Goal: Transaction & Acquisition: Purchase product/service

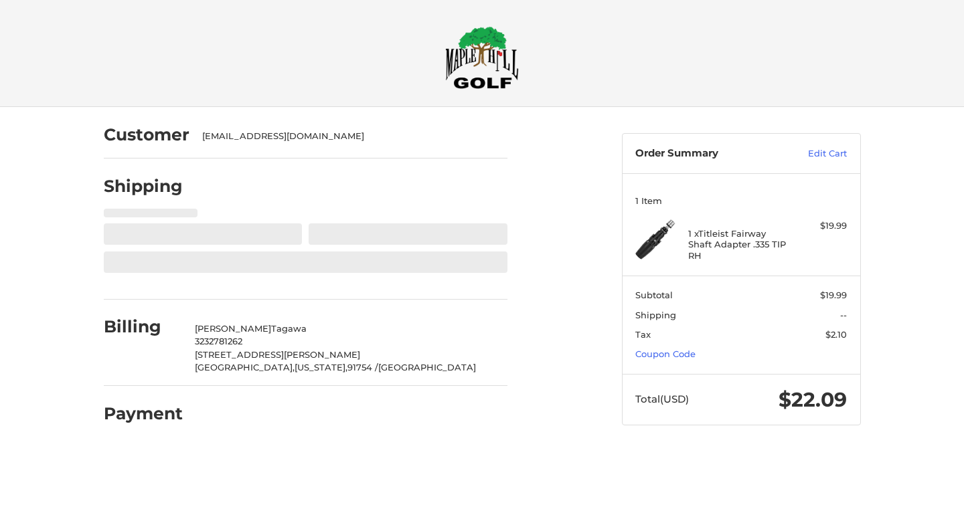
select select "**"
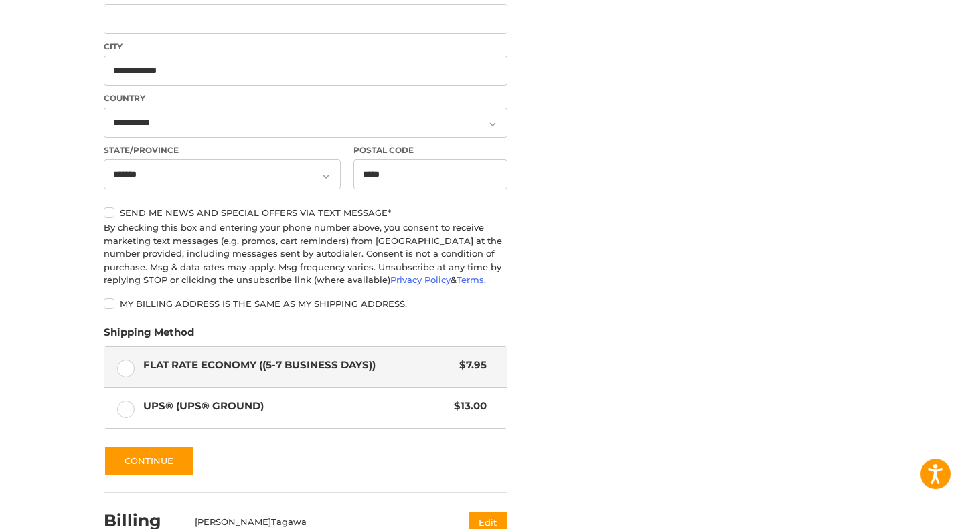
scroll to position [567, 0]
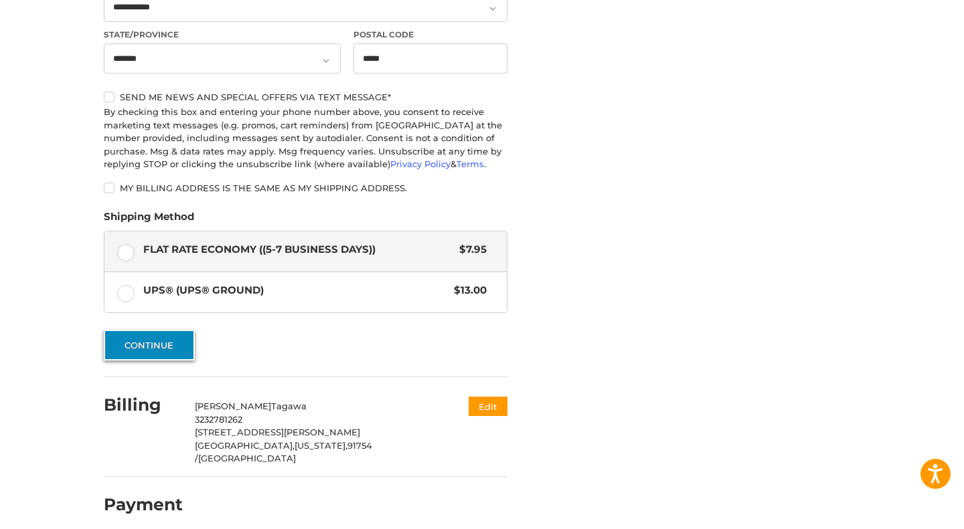
click at [162, 346] on button "Continue" at bounding box center [149, 345] width 91 height 31
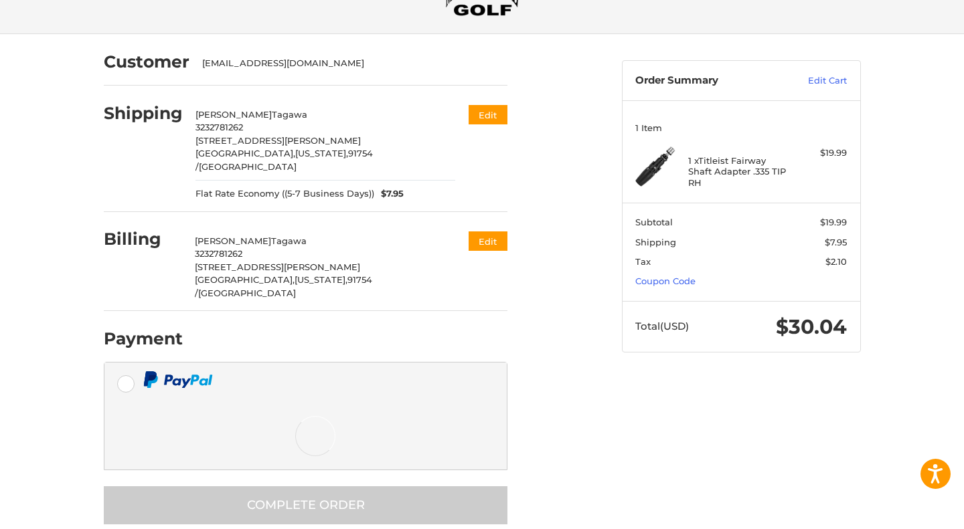
scroll to position [6, 0]
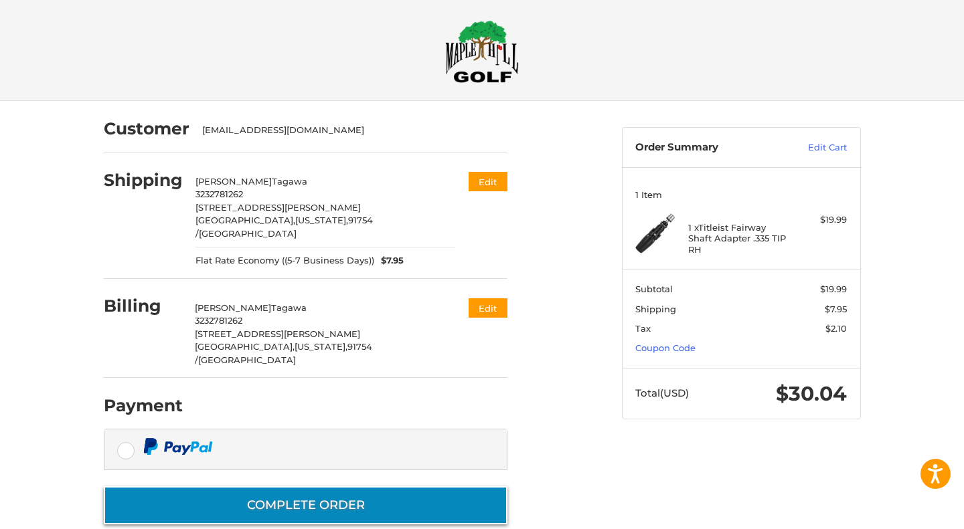
click at [301, 487] on button "Complete order" at bounding box center [306, 506] width 404 height 38
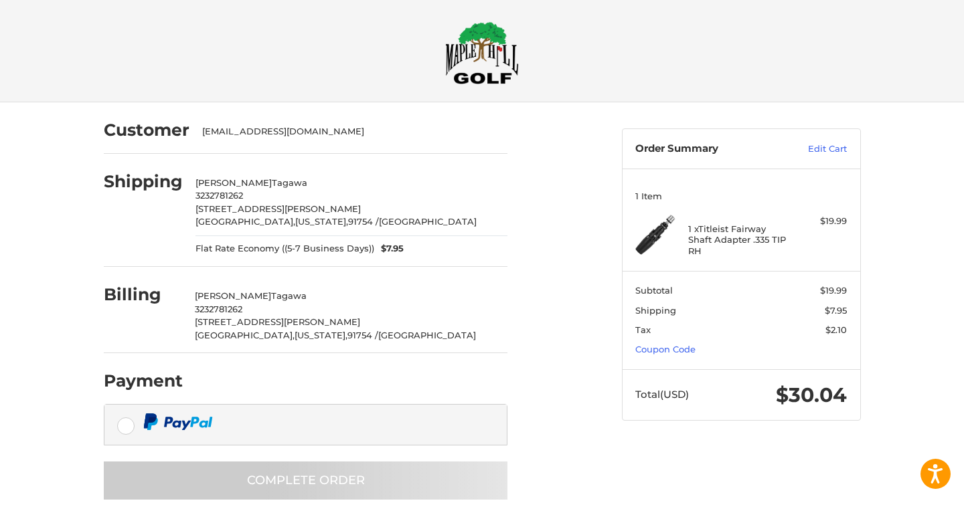
scroll to position [0, 0]
